Goal: Information Seeking & Learning: Learn about a topic

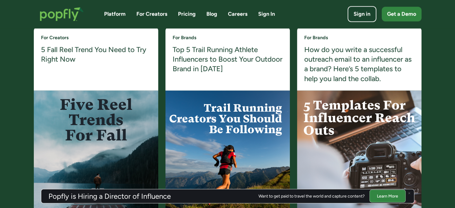
scroll to position [1171, 0]
click at [222, 70] on h4 "Top 5 Trail Running Athlete Influencers to Boost Your Outdoor Brand in 2025" at bounding box center [227, 59] width 110 height 29
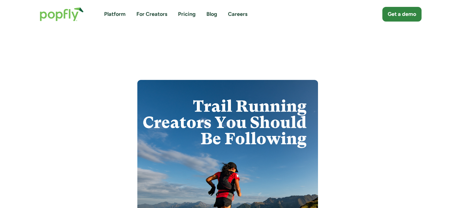
click at [56, 18] on img "home" at bounding box center [62, 14] width 56 height 26
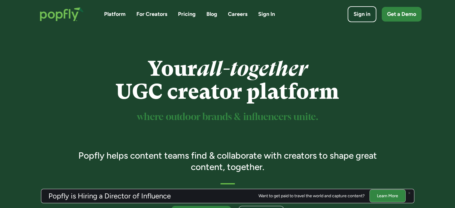
click at [192, 17] on link "Pricing" at bounding box center [187, 13] width 18 height 7
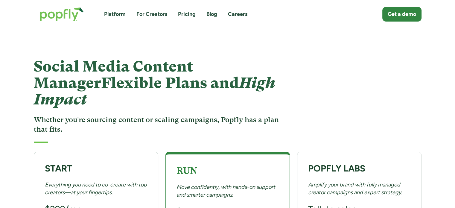
click at [122, 10] on link "Platform" at bounding box center [115, 13] width 22 height 7
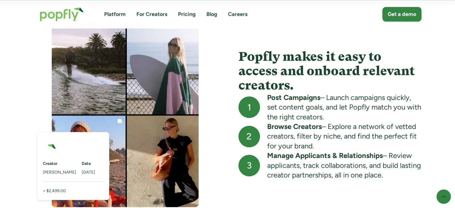
scroll to position [553, 0]
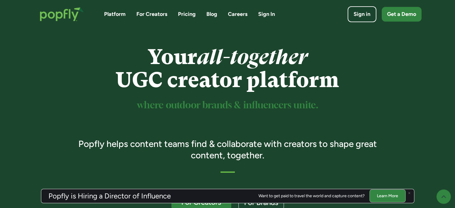
scroll to position [16, 0]
